Goal: Information Seeking & Learning: Learn about a topic

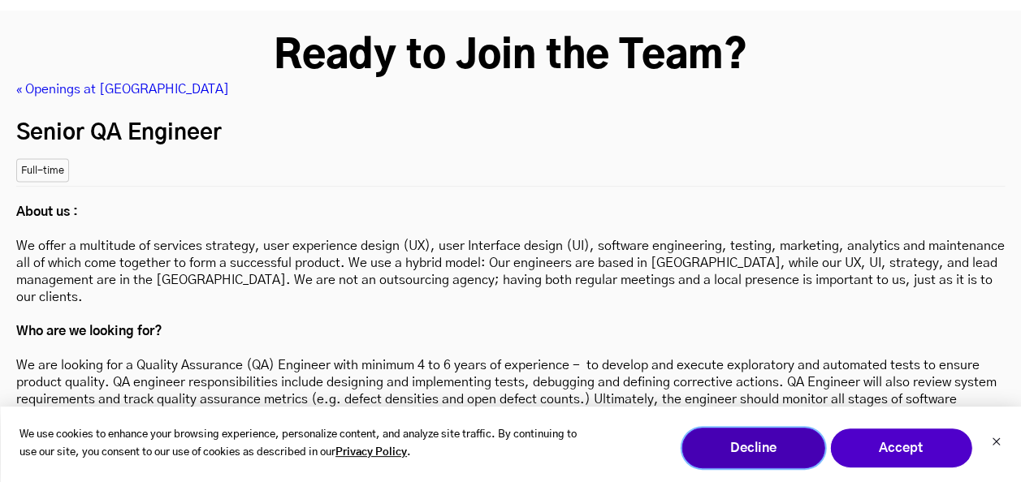
click at [802, 446] on button "Decline" at bounding box center [752, 448] width 143 height 41
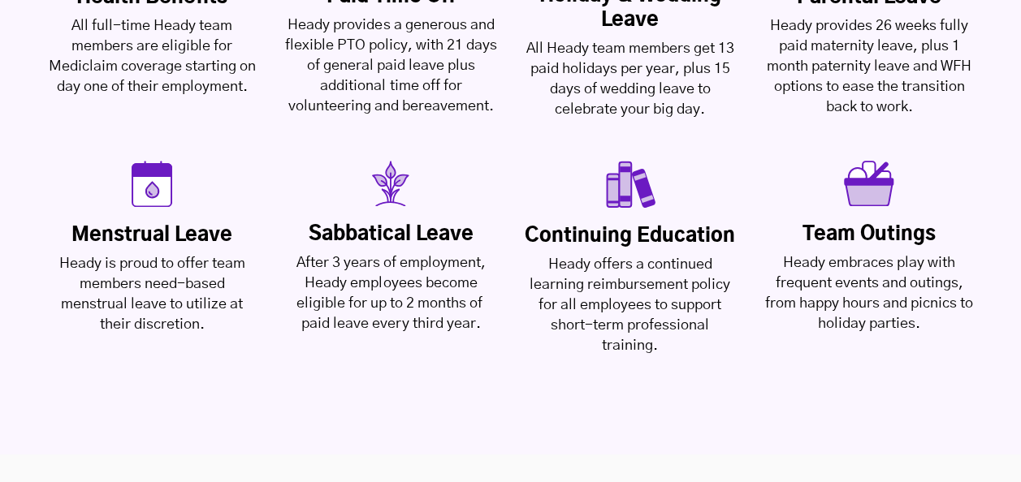
scroll to position [4486, 0]
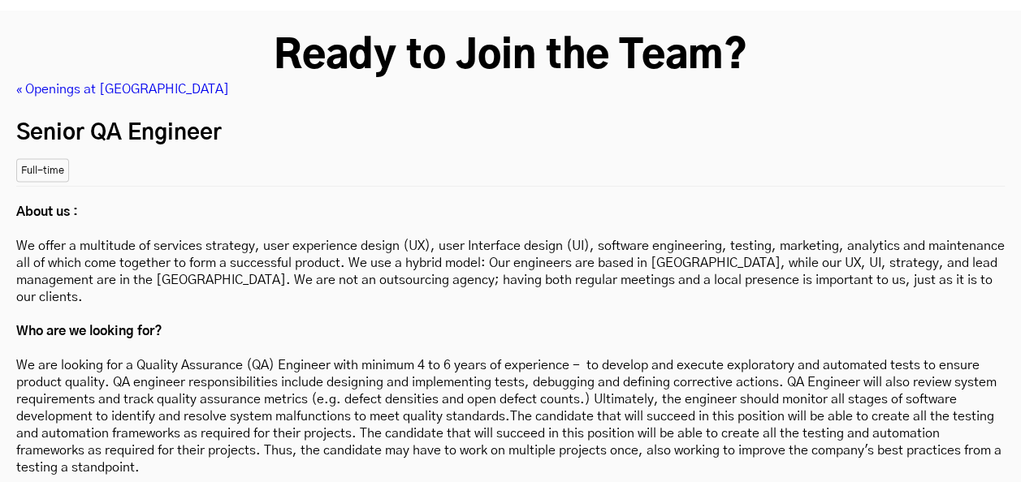
click at [192, 203] on p "About us : We offer a multitude of services strategy, user experience design (U…" at bounding box center [510, 356] width 988 height 307
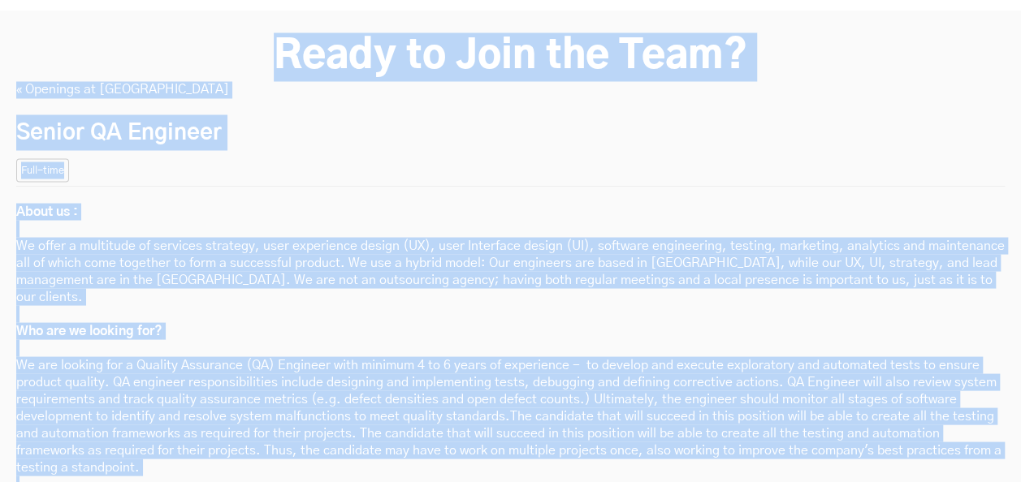
copy body "LOR IPSU DOLOR: Sit ame co adipiscing eli sedd-eiusmodt incididunt utl ET Dolo …"
